Goal: Task Accomplishment & Management: Manage account settings

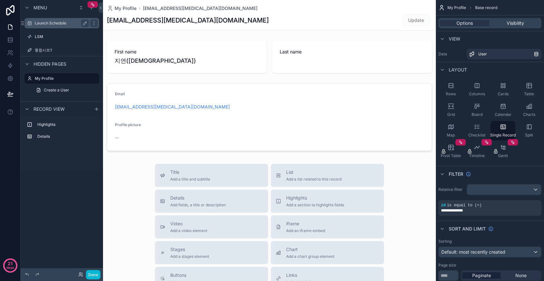
click at [52, 25] on label "Launch Schedule" at bounding box center [61, 23] width 52 height 5
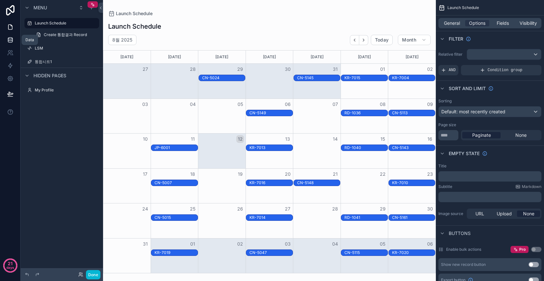
click at [9, 37] on icon at bounding box center [10, 40] width 6 height 6
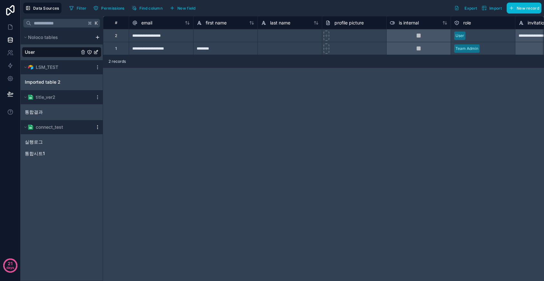
click at [97, 129] on icon "scrollable content" at bounding box center [97, 127] width 5 height 5
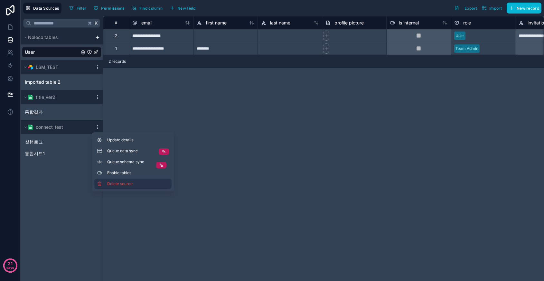
click at [106, 188] on button "Delete source" at bounding box center [132, 184] width 77 height 10
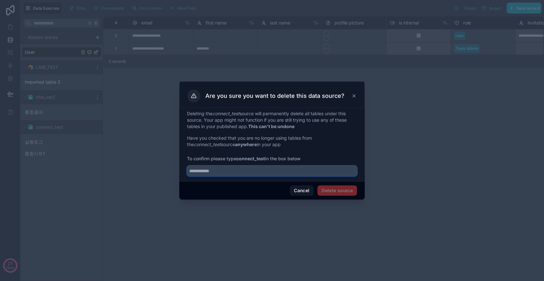
click at [294, 172] on input "text" at bounding box center [272, 171] width 170 height 10
type input "**********"
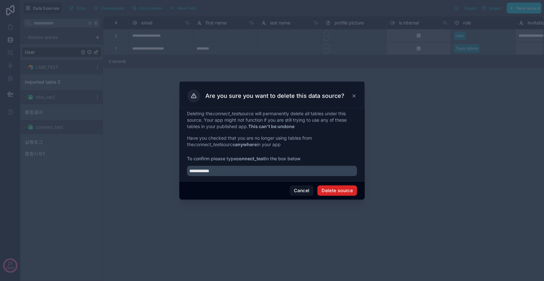
click at [345, 187] on button "Delete source" at bounding box center [338, 191] width 40 height 10
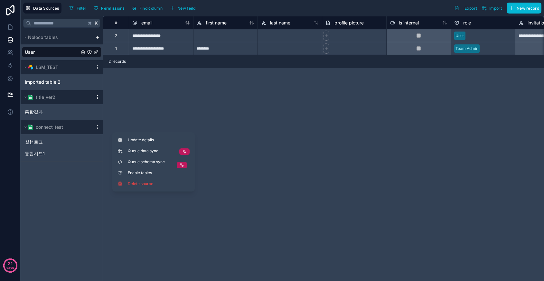
click at [97, 98] on icon "scrollable content" at bounding box center [97, 97] width 5 height 5
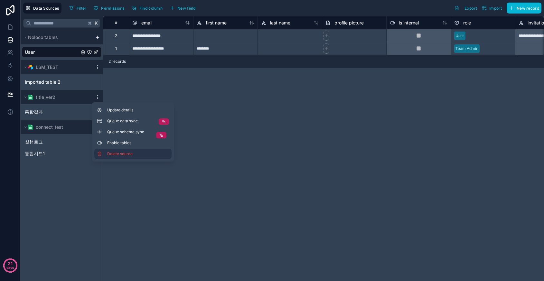
click at [111, 157] on button "Delete source" at bounding box center [132, 154] width 77 height 10
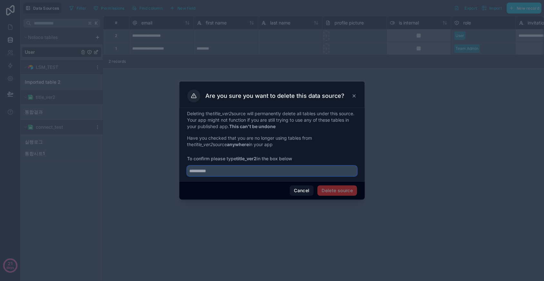
click at [257, 168] on input "text" at bounding box center [272, 171] width 170 height 10
type input "**********"
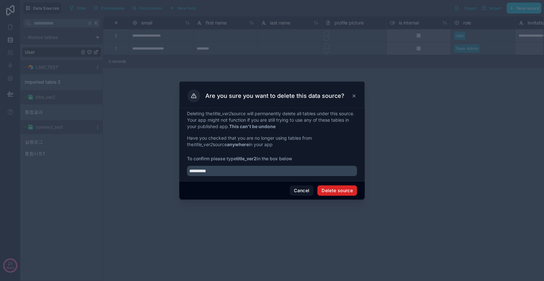
click at [335, 190] on button "Delete source" at bounding box center [338, 191] width 40 height 10
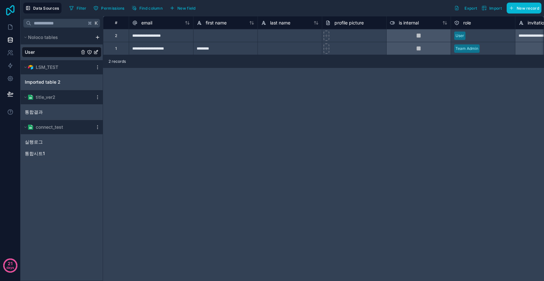
click at [7, 11] on icon at bounding box center [10, 10] width 13 height 10
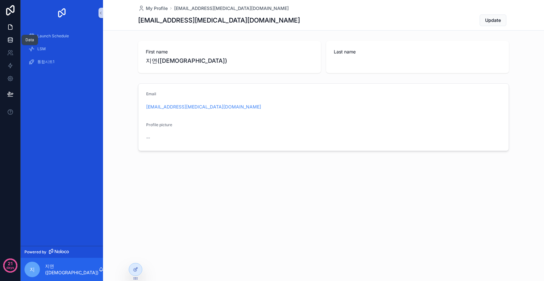
click at [9, 41] on icon at bounding box center [10, 40] width 6 height 6
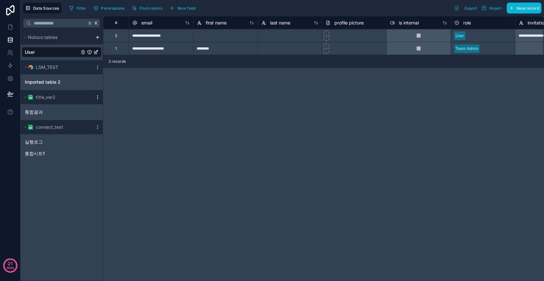
click at [95, 97] on icon "scrollable content" at bounding box center [97, 97] width 5 height 5
click at [154, 149] on button "Delete source" at bounding box center [132, 154] width 77 height 10
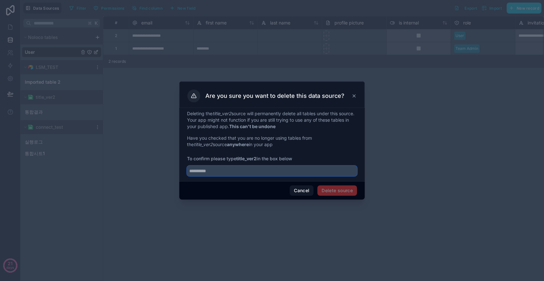
click at [255, 172] on input "text" at bounding box center [272, 171] width 170 height 10
type input "**********"
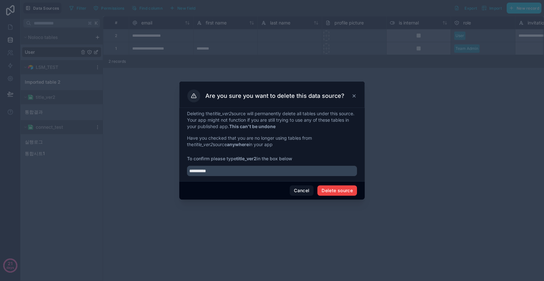
click at [335, 197] on div "Cancel Delete source" at bounding box center [272, 190] width 186 height 18
click at [337, 196] on div "Cancel Delete source" at bounding box center [272, 190] width 186 height 18
click at [342, 193] on button "Delete source" at bounding box center [338, 191] width 40 height 10
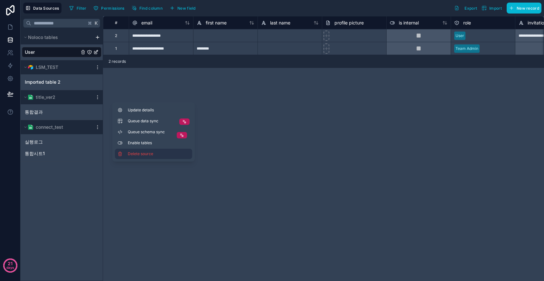
click at [189, 154] on button "Delete source" at bounding box center [153, 154] width 77 height 10
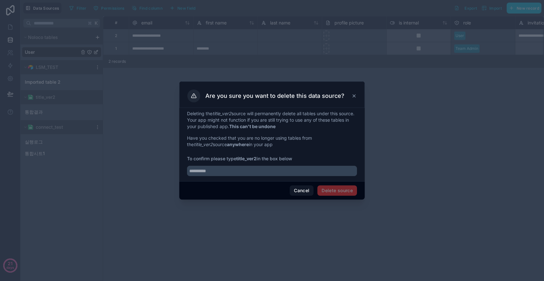
click at [312, 176] on div "Deleting the title_ver2 source will permanently delete all tables under this so…" at bounding box center [272, 144] width 186 height 73
click at [320, 176] on input "text" at bounding box center [272, 171] width 170 height 10
type input "*****"
click at [85, 143] on div at bounding box center [272, 140] width 544 height 281
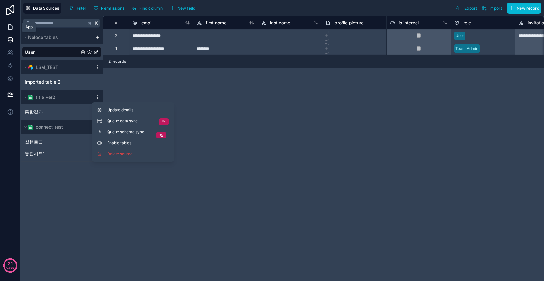
click at [8, 30] on icon at bounding box center [10, 27] width 6 height 6
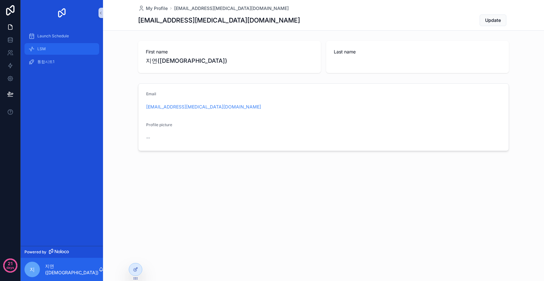
click at [66, 53] on div "LSM" at bounding box center [61, 49] width 67 height 10
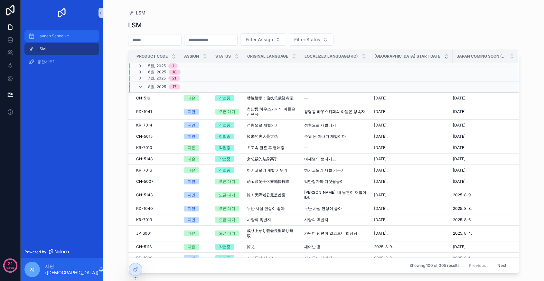
click at [72, 34] on div "Launch Schedule" at bounding box center [61, 36] width 67 height 10
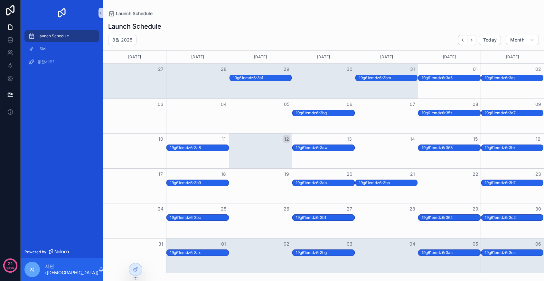
click at [93, 36] on div "Launch Schedule" at bounding box center [61, 36] width 67 height 10
click at [136, 270] on icon at bounding box center [135, 269] width 5 height 5
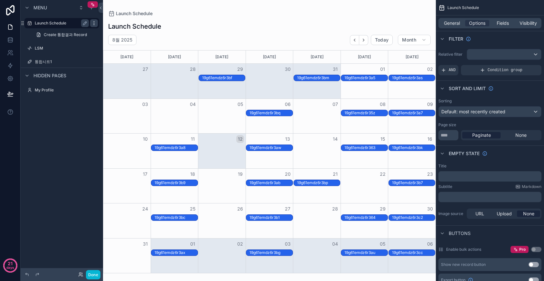
click at [97, 23] on div "scrollable content" at bounding box center [94, 23] width 8 height 8
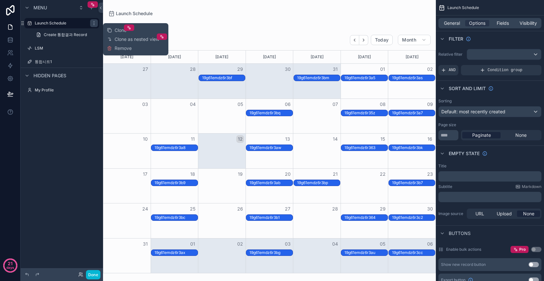
click at [120, 53] on div "Clone Clone as nested view Remove" at bounding box center [135, 39] width 65 height 32
click at [121, 48] on span "Remove" at bounding box center [123, 48] width 17 height 6
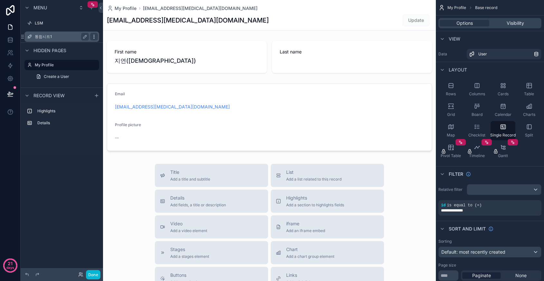
click at [94, 33] on div "scrollable content" at bounding box center [94, 37] width 8 height 8
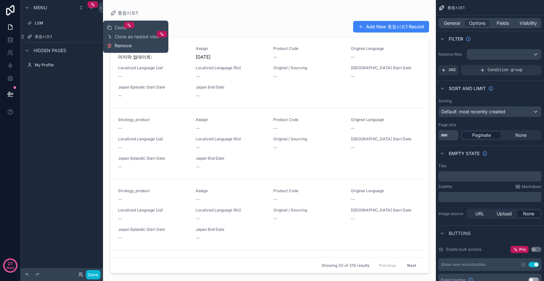
click at [119, 47] on span "Remove" at bounding box center [123, 46] width 17 height 6
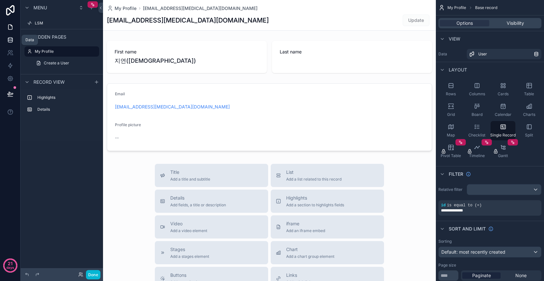
click at [16, 44] on link at bounding box center [10, 39] width 20 height 13
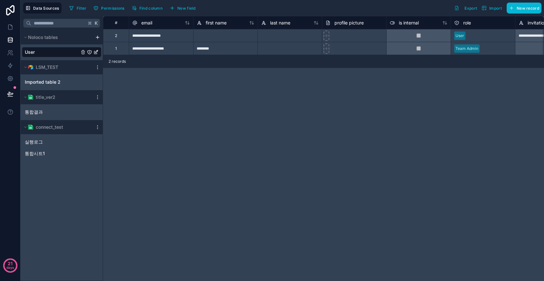
click at [94, 99] on div "scrollable content" at bounding box center [98, 97] width 8 height 5
click at [97, 97] on icon "scrollable content" at bounding box center [97, 97] width 5 height 5
click at [141, 152] on span "Delete source" at bounding box center [130, 153] width 46 height 5
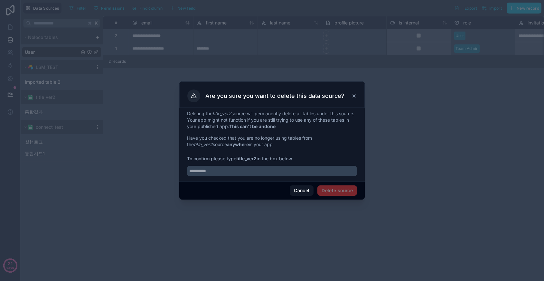
click at [289, 165] on div at bounding box center [272, 169] width 170 height 14
click at [291, 169] on input "text" at bounding box center [272, 171] width 170 height 10
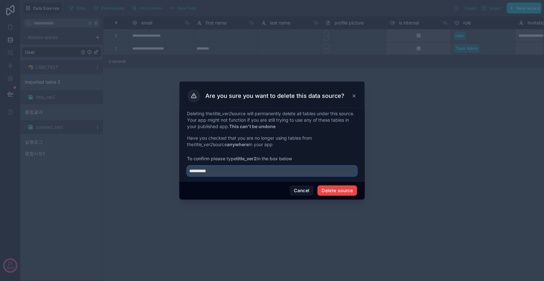
type input "**********"
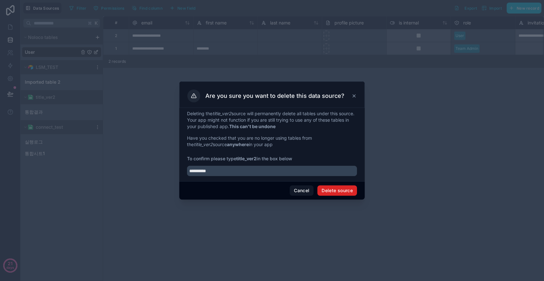
click at [342, 191] on button "Delete source" at bounding box center [338, 191] width 40 height 10
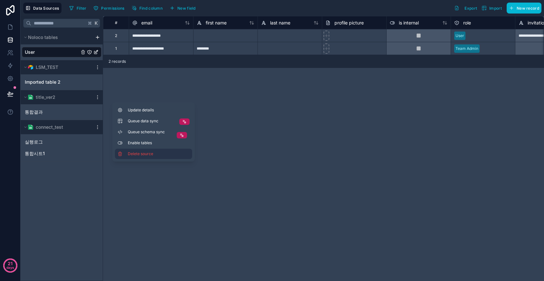
click at [159, 155] on span "Delete source" at bounding box center [151, 153] width 46 height 5
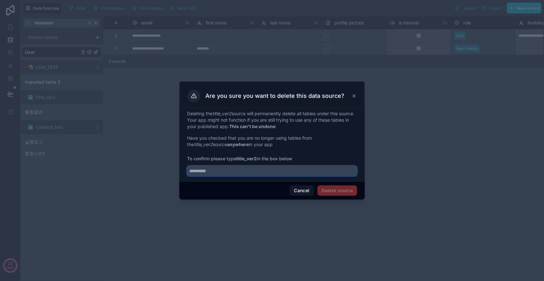
click at [245, 171] on input "text" at bounding box center [272, 171] width 170 height 10
type input "**********"
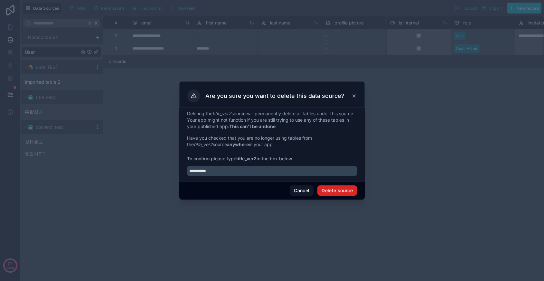
click at [334, 193] on button "Delete source" at bounding box center [338, 191] width 40 height 10
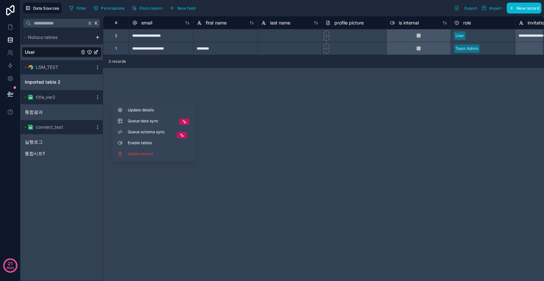
click at [102, 127] on div "connect_test" at bounding box center [62, 127] width 82 height 14
click at [96, 127] on icon "scrollable content" at bounding box center [97, 127] width 5 height 5
click at [62, 167] on div "K Noloco tables User LSM_TEST Imported table 2 title_ver2 통합결과 connect_test 실행로…" at bounding box center [62, 148] width 82 height 265
click at [98, 128] on icon "scrollable content" at bounding box center [97, 127] width 5 height 5
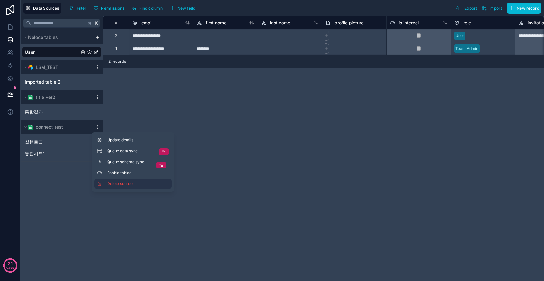
click at [118, 186] on span "Delete source" at bounding box center [130, 183] width 46 height 5
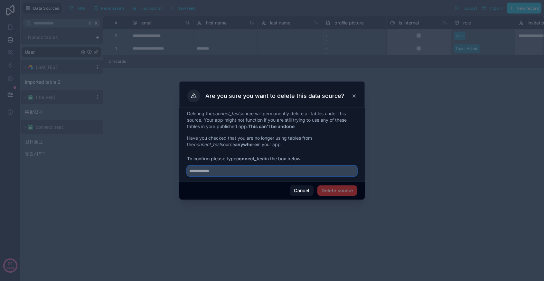
click at [286, 170] on input "text" at bounding box center [272, 171] width 170 height 10
type input "**********"
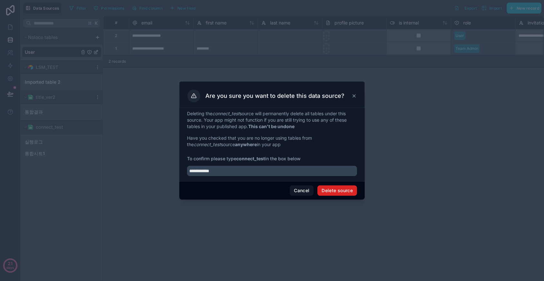
click at [351, 191] on button "Delete source" at bounding box center [338, 191] width 40 height 10
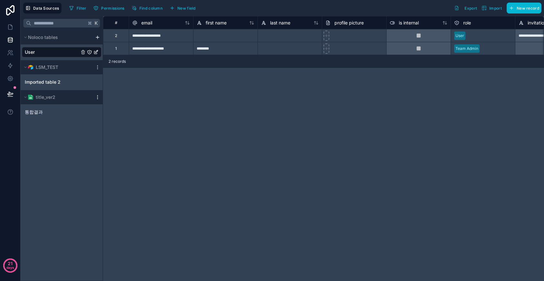
click at [99, 96] on icon "scrollable content" at bounding box center [97, 97] width 5 height 5
click at [132, 157] on button "Delete source" at bounding box center [132, 154] width 77 height 10
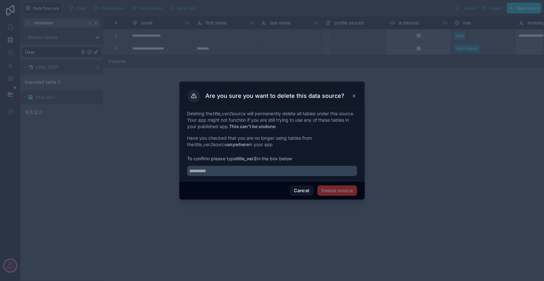
click at [282, 177] on div "Deleting the title_ver2 source will permanently delete all tables under this so…" at bounding box center [272, 144] width 186 height 73
click at [283, 174] on input "text" at bounding box center [272, 171] width 170 height 10
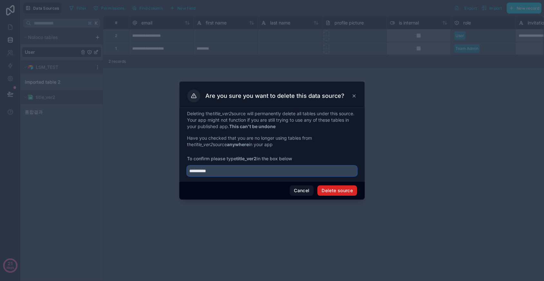
type input "**********"
click at [347, 193] on button "Delete source" at bounding box center [338, 191] width 40 height 10
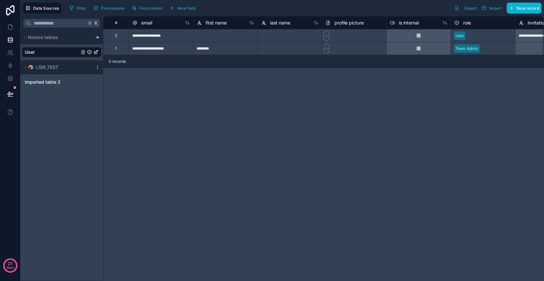
click at [347, 193] on div "**********" at bounding box center [323, 148] width 441 height 265
